Goal: Task Accomplishment & Management: Complete application form

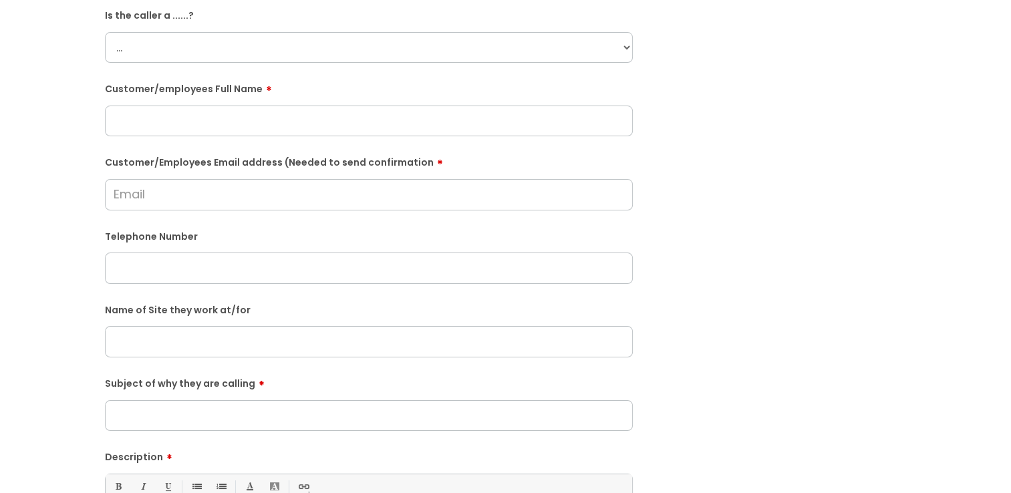
scroll to position [134, 0]
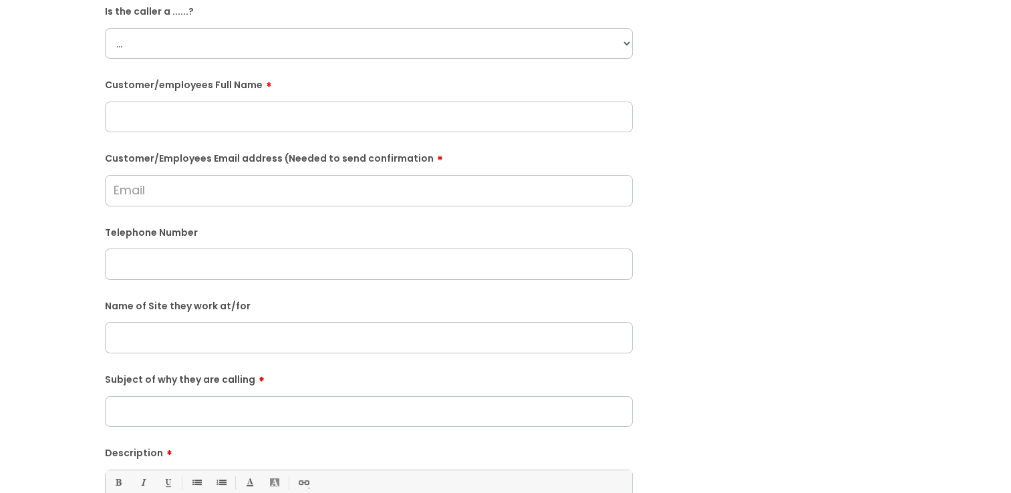
click at [191, 199] on input "Customer/Employees Email address (Needed to send confirmation" at bounding box center [369, 190] width 528 height 31
type input "l"
type input "[EMAIL_ADDRESS][DOMAIN_NAME]"
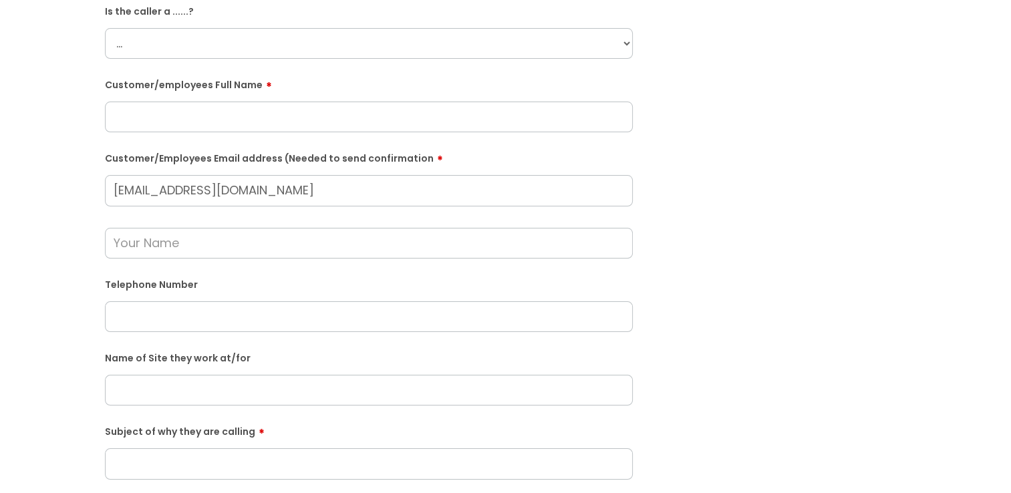
click at [196, 303] on input "text" at bounding box center [369, 316] width 528 height 31
paste input "07340716184"
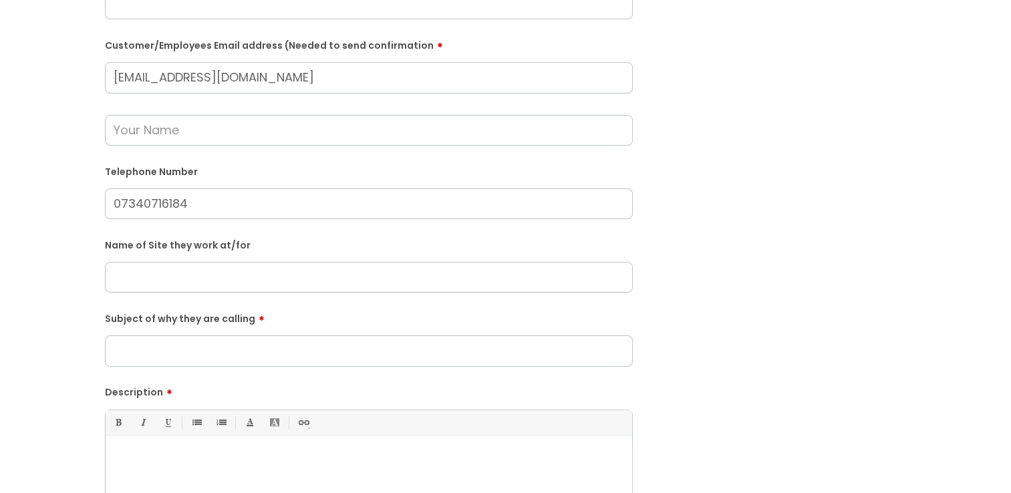
scroll to position [267, 0]
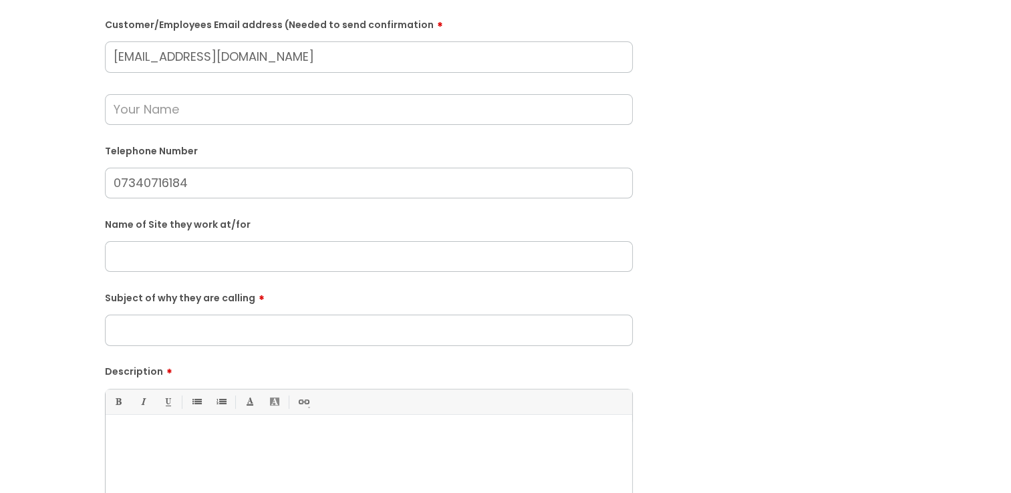
type input "07340716184"
click at [152, 446] on div at bounding box center [369, 468] width 527 height 92
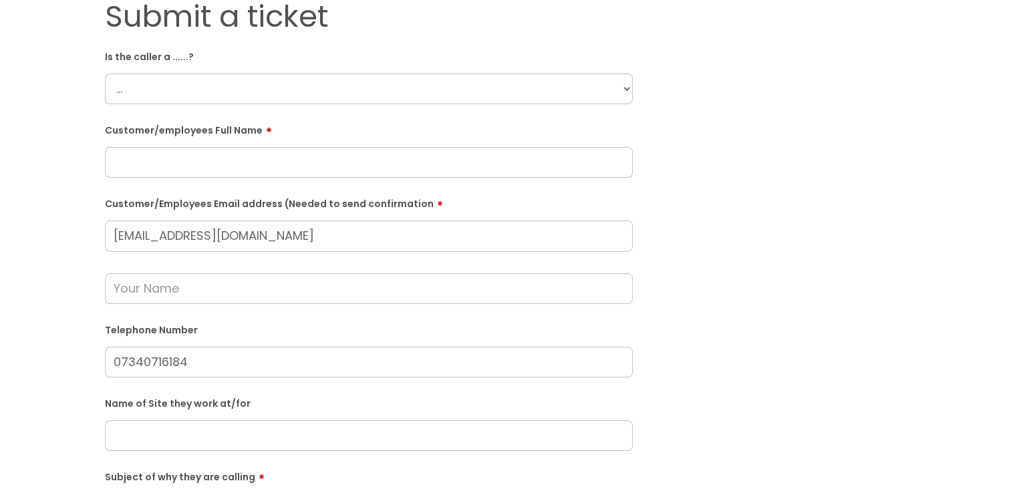
scroll to position [67, 0]
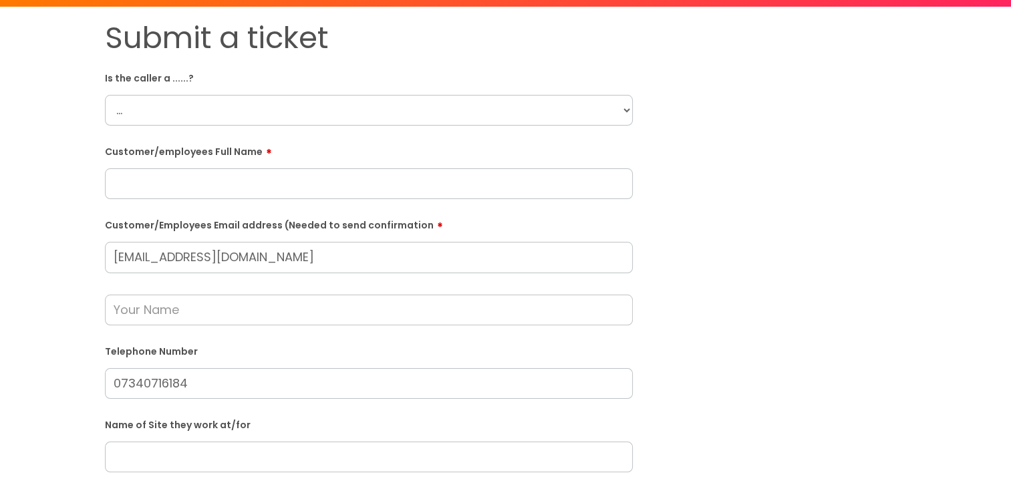
click at [160, 102] on select "... Citrus Customer Citrus Employee [DEMOGRAPHIC_DATA] Supplier" at bounding box center [369, 110] width 528 height 31
select select "Citrus Employee"
click at [105, 95] on select "... Citrus Customer Citrus Employee [DEMOGRAPHIC_DATA] Supplier" at bounding box center [369, 110] width 528 height 31
click at [203, 182] on input "text" at bounding box center [369, 183] width 528 height 31
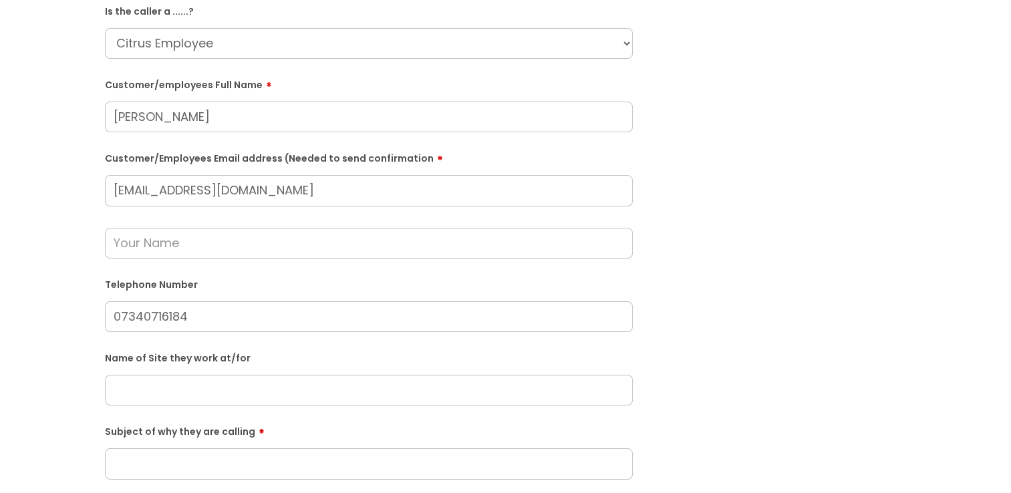
type input "[PERSON_NAME]"
click at [174, 248] on input "text" at bounding box center [369, 243] width 528 height 31
type input "J"
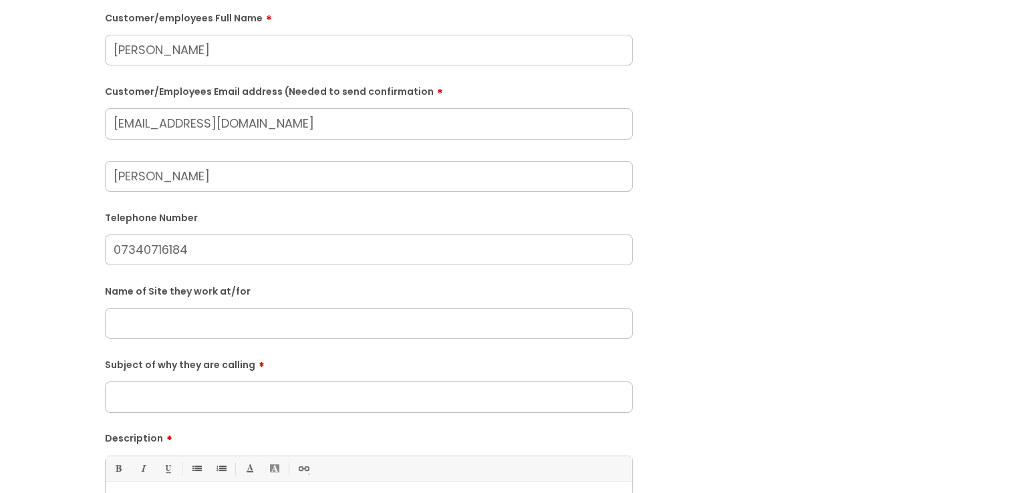
type input "[PERSON_NAME]"
click at [171, 331] on input "text" at bounding box center [369, 323] width 528 height 31
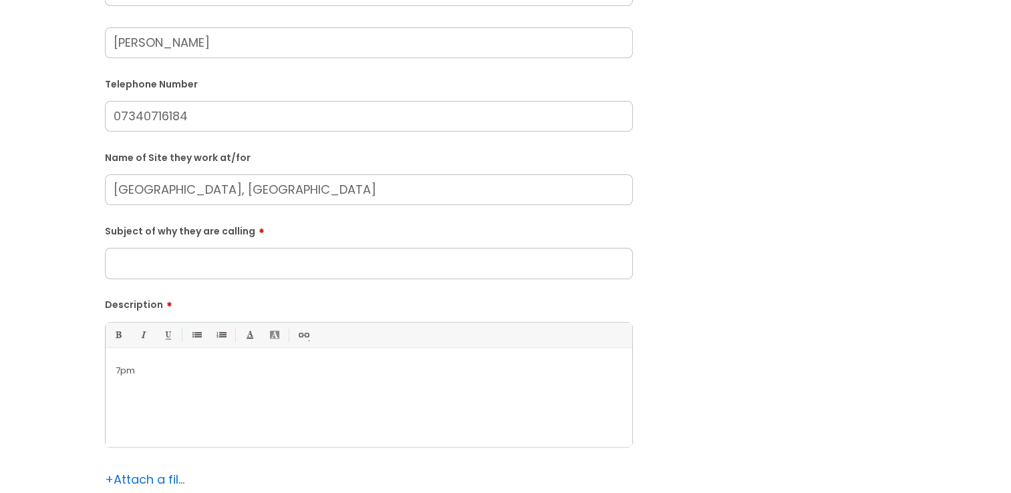
type input "[GEOGRAPHIC_DATA], [GEOGRAPHIC_DATA]"
drag, startPoint x: 168, startPoint y: 253, endPoint x: 170, endPoint y: 261, distance: 8.1
click at [168, 253] on input "Subject of why they are calling" at bounding box center [369, 263] width 528 height 31
type input "Shift this evening."
drag, startPoint x: 158, startPoint y: 378, endPoint x: 88, endPoint y: 381, distance: 70.9
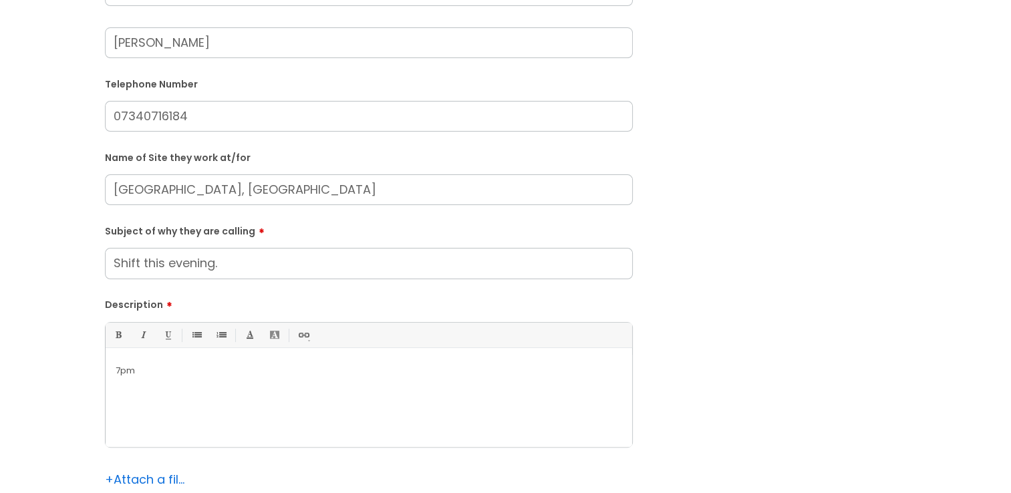
click at [88, 381] on div "Submit a ticket Is the caller a ......? ... Citrus Customer Citrus Employee [DE…" at bounding box center [505, 164] width 984 height 822
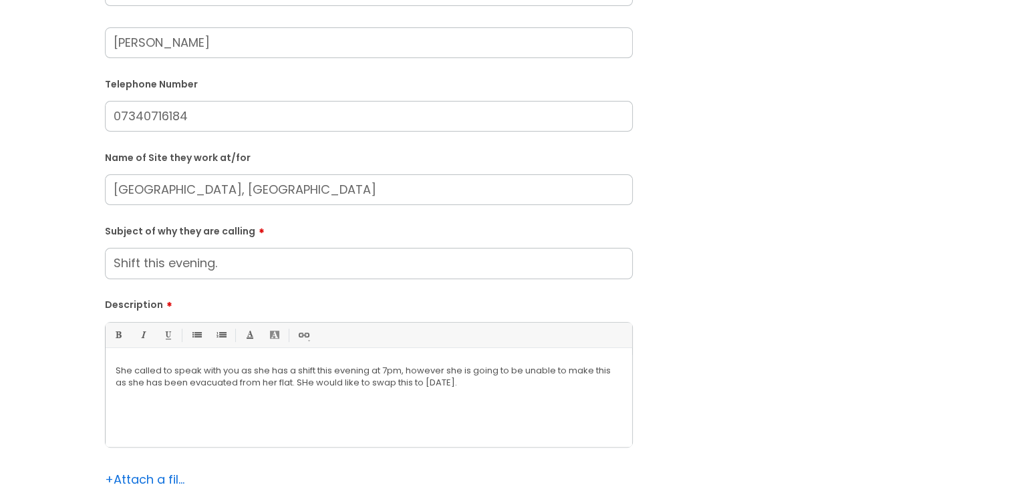
click at [307, 384] on p "She called to speak with you as she has a shift this evening at 7pm, however sh…" at bounding box center [369, 377] width 507 height 24
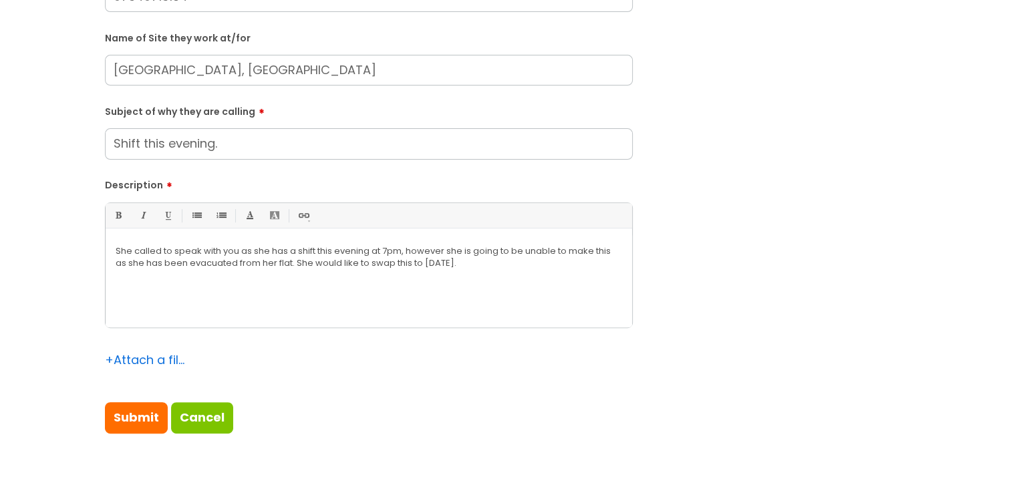
scroll to position [468, 0]
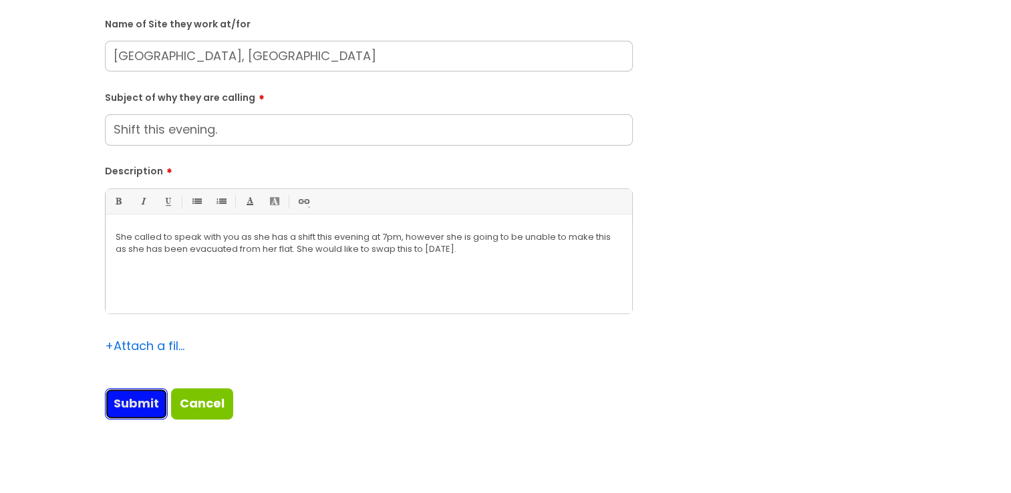
click at [133, 399] on input "Submit" at bounding box center [136, 403] width 63 height 31
type input "Please Wait..."
